Goal: Communication & Community: Answer question/provide support

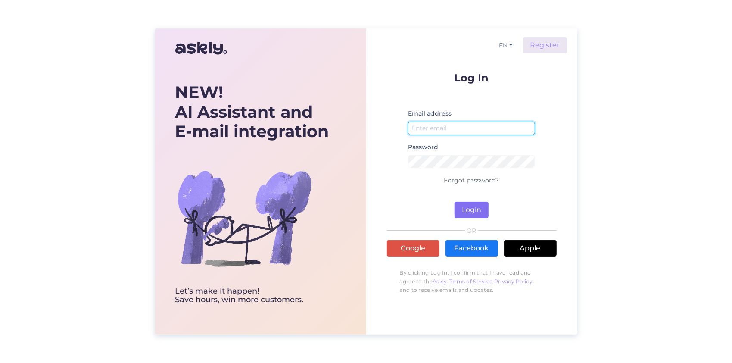
type input "[EMAIL_ADDRESS][DOMAIN_NAME]"
click at [472, 203] on button "Login" at bounding box center [472, 210] width 34 height 16
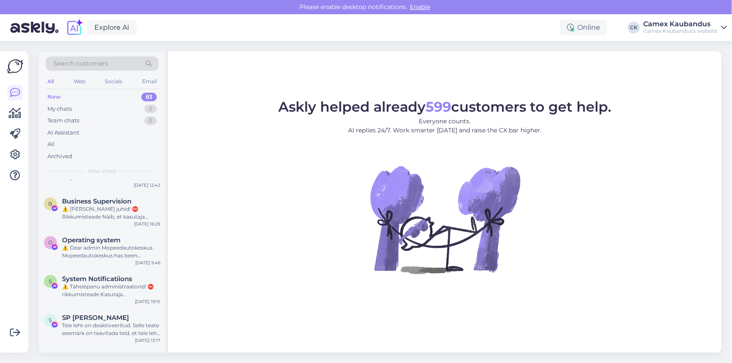
scroll to position [129, 0]
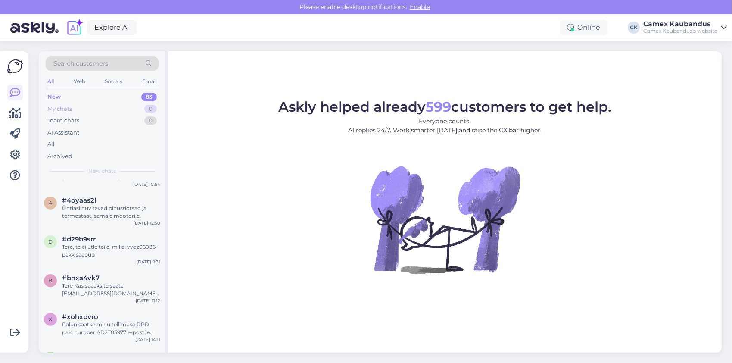
click at [65, 111] on div "My chats" at bounding box center [59, 109] width 25 height 9
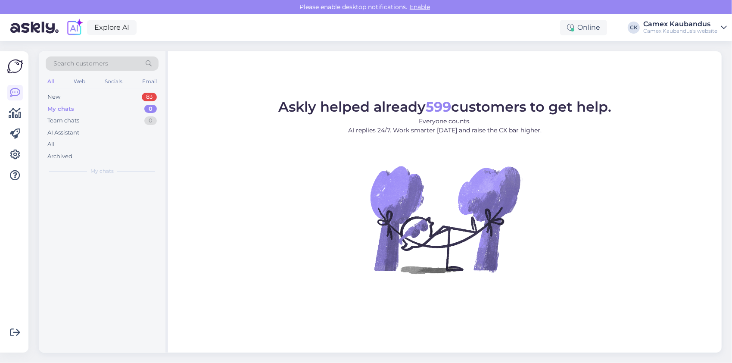
scroll to position [0, 0]
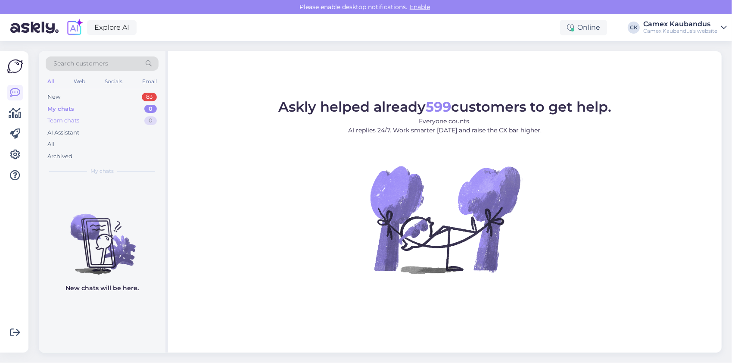
click at [71, 122] on div "Team chats" at bounding box center [63, 120] width 32 height 9
click at [57, 109] on div "My chats" at bounding box center [59, 109] width 25 height 9
click at [56, 97] on div "New" at bounding box center [53, 97] width 13 height 9
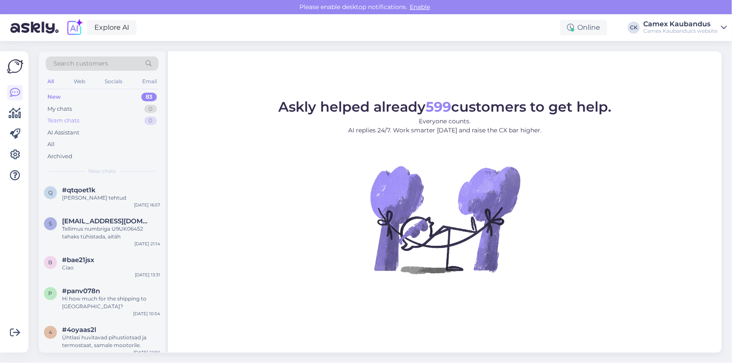
click at [78, 120] on div "Team chats" at bounding box center [63, 120] width 32 height 9
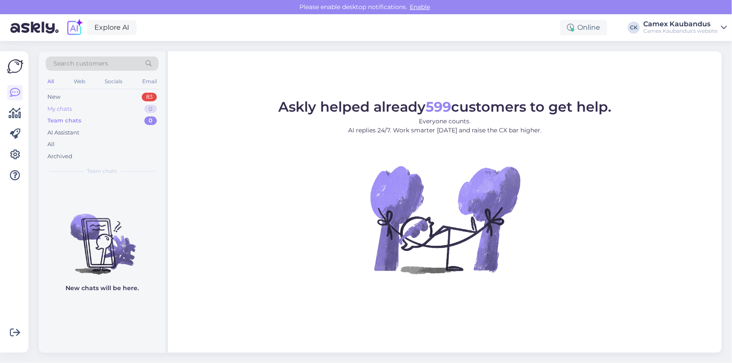
click at [70, 113] on div "My chats 0" at bounding box center [102, 109] width 113 height 12
click at [70, 108] on div "My chats" at bounding box center [60, 109] width 27 height 9
click at [71, 105] on div "My chats" at bounding box center [60, 109] width 27 height 9
click at [61, 97] on div "New 83" at bounding box center [102, 97] width 113 height 12
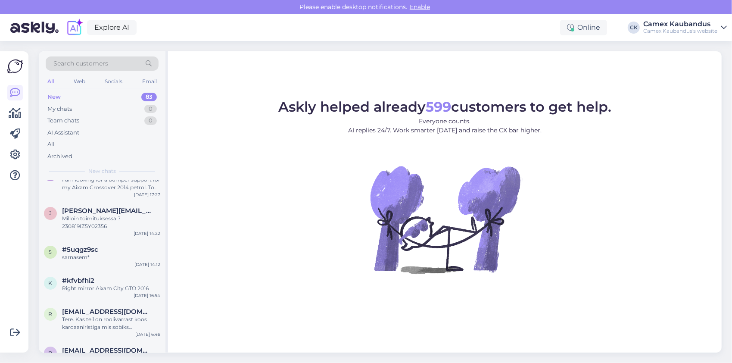
scroll to position [2069, 0]
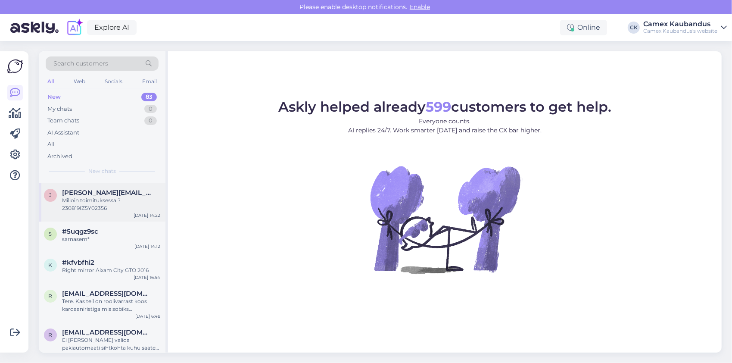
click at [113, 207] on div "Milloin toimituksessa ? 230819IZ5Y02356" at bounding box center [111, 205] width 98 height 16
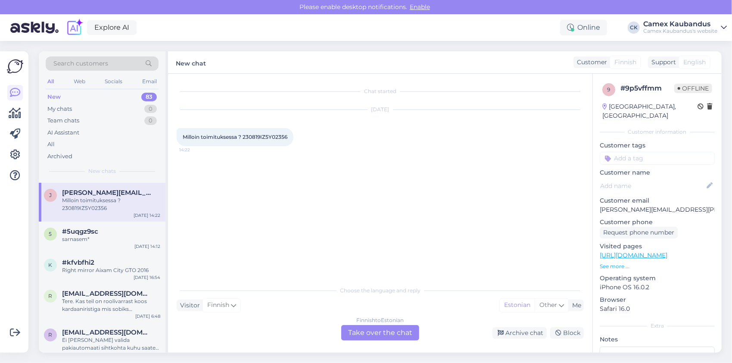
click at [394, 336] on div "Finnish to Estonian Take over the chat" at bounding box center [380, 333] width 78 height 16
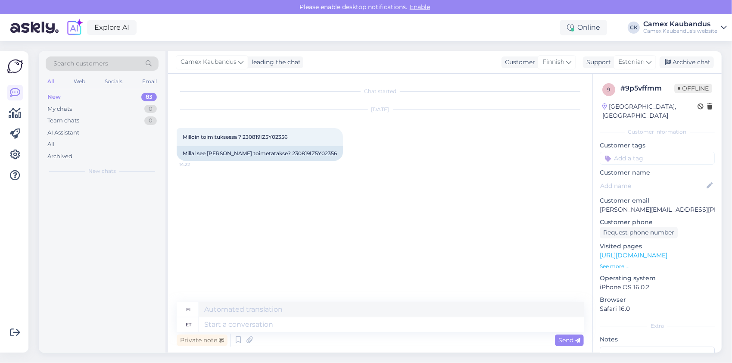
scroll to position [0, 0]
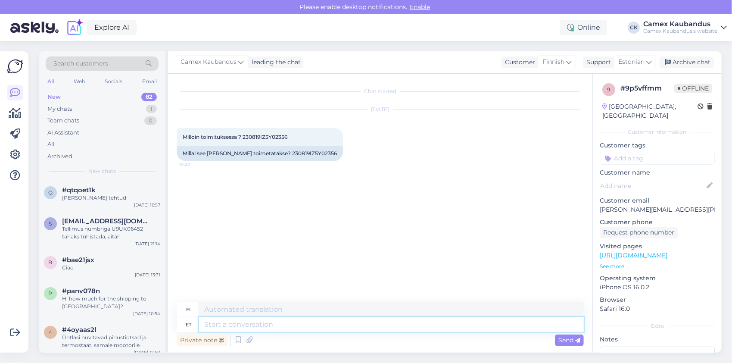
click at [244, 325] on textarea at bounding box center [391, 324] width 385 height 15
type textarea "Tere,"
type textarea "Hei,"
type textarea "Tere, täna"
type textarea "Hei, tänään"
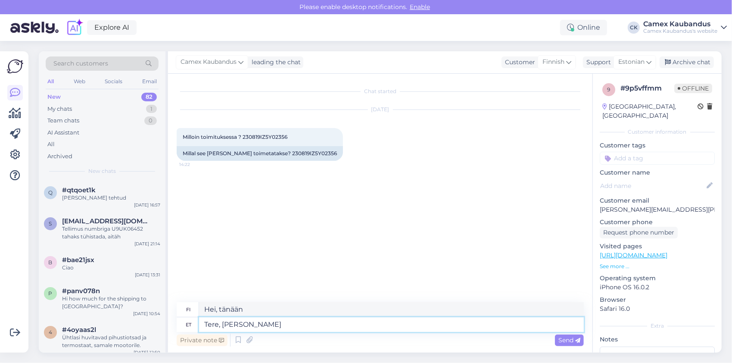
type textarea "Tere, [PERSON_NAME]"
type textarea "Hei, paljonko kello on tänään?"
type textarea "Tere, [PERSON_NAME] 14"
type textarea "Hei, tänään klo 14.00"
type textarea "Tere, [PERSON_NAME] 14:00 aeg"
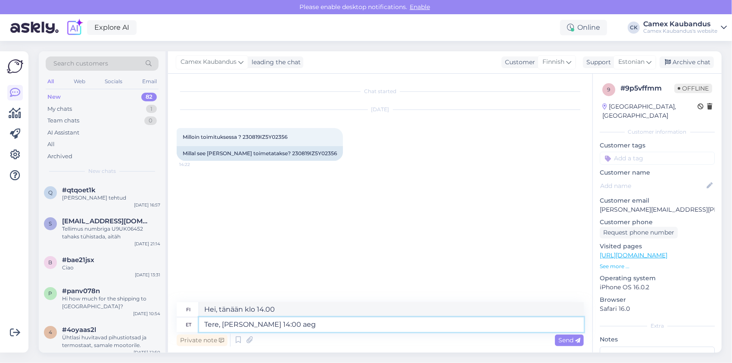
type textarea "Hei, tänään kello on 14.00."
type textarea "Tere, [PERSON_NAME] 14:00 aeg saabub."
type textarea "Hei, aika koittaa tänään klo 14.00."
type textarea "Tere, [PERSON_NAME] 14:00 aeg saabub."
drag, startPoint x: 328, startPoint y: 309, endPoint x: 178, endPoint y: 304, distance: 150.1
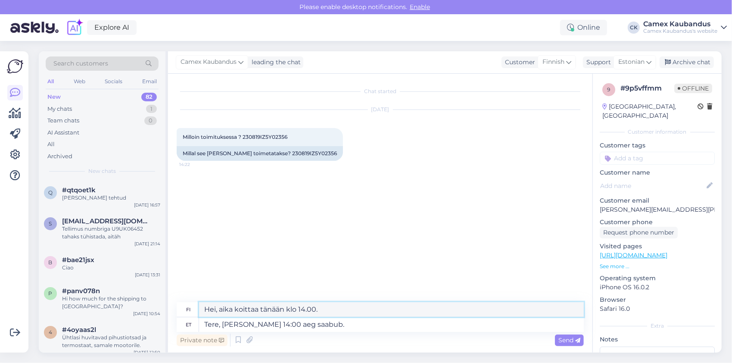
click at [178, 304] on div "fi Hei, aika koittaa tänään klo 14.00." at bounding box center [380, 309] width 407 height 15
